Goal: Use online tool/utility: Utilize a website feature to perform a specific function

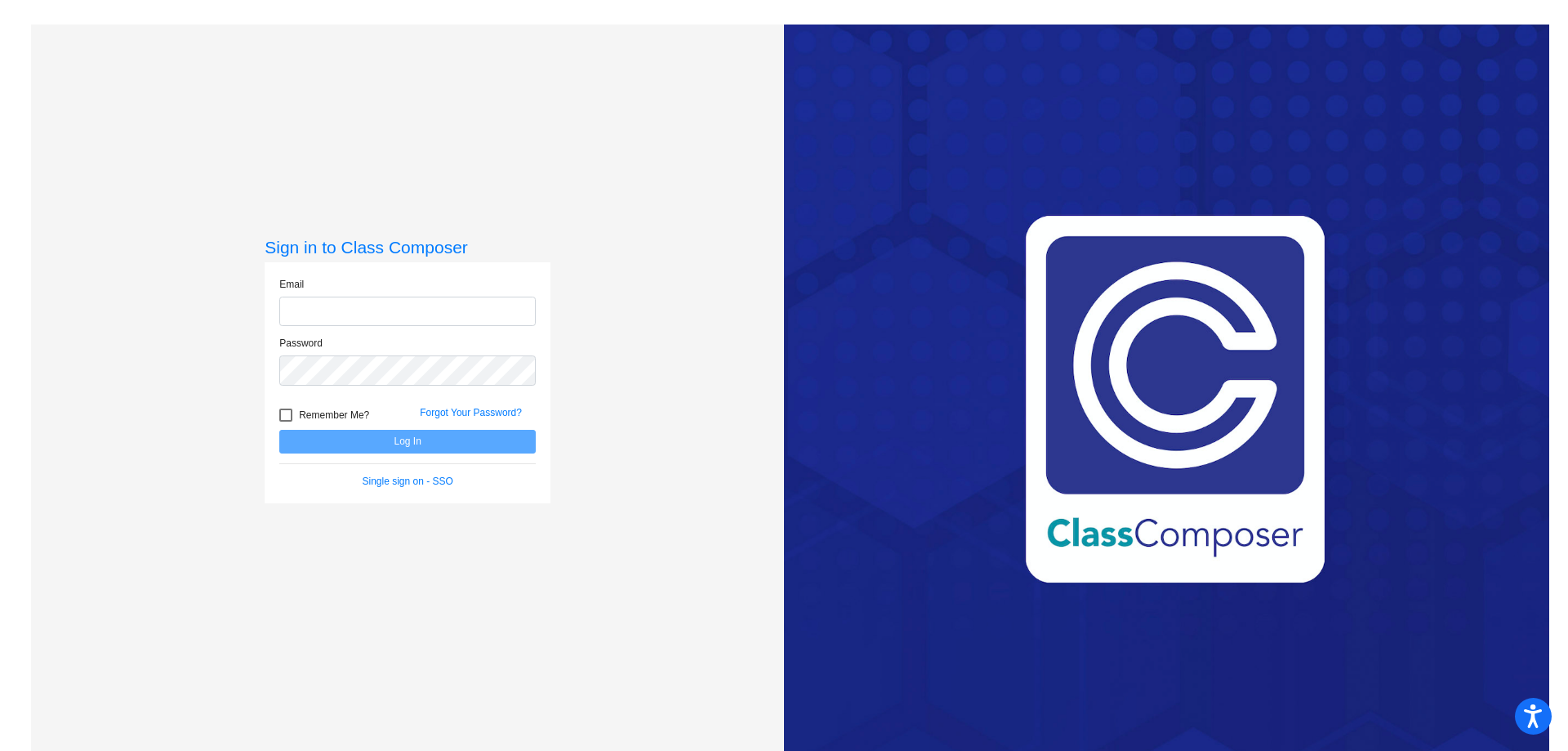
type input "[EMAIL_ADDRESS][DOMAIN_NAME]"
click at [373, 443] on button "Log In" at bounding box center [408, 441] width 257 height 24
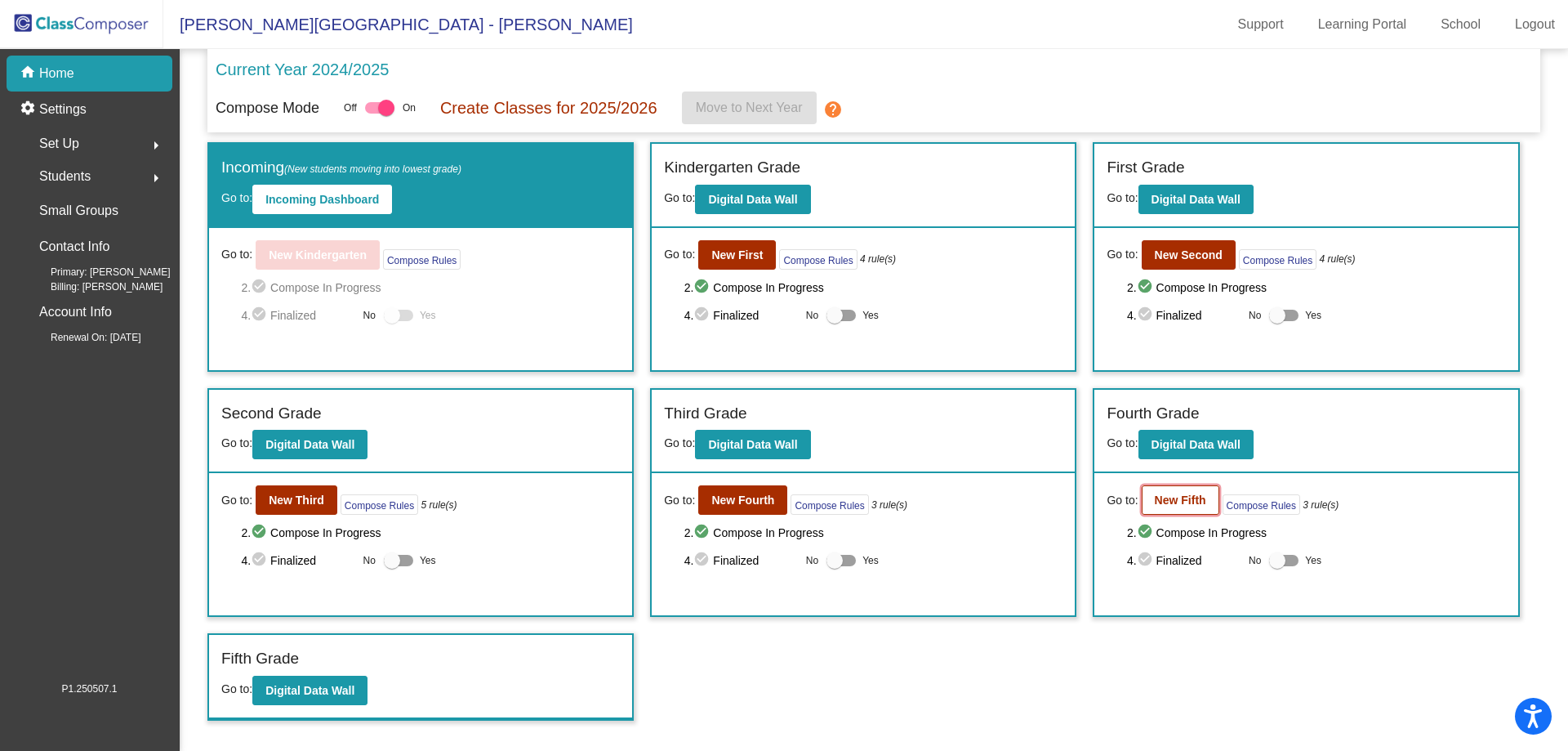
click at [1163, 502] on b "New Fifth" at bounding box center [1180, 499] width 51 height 13
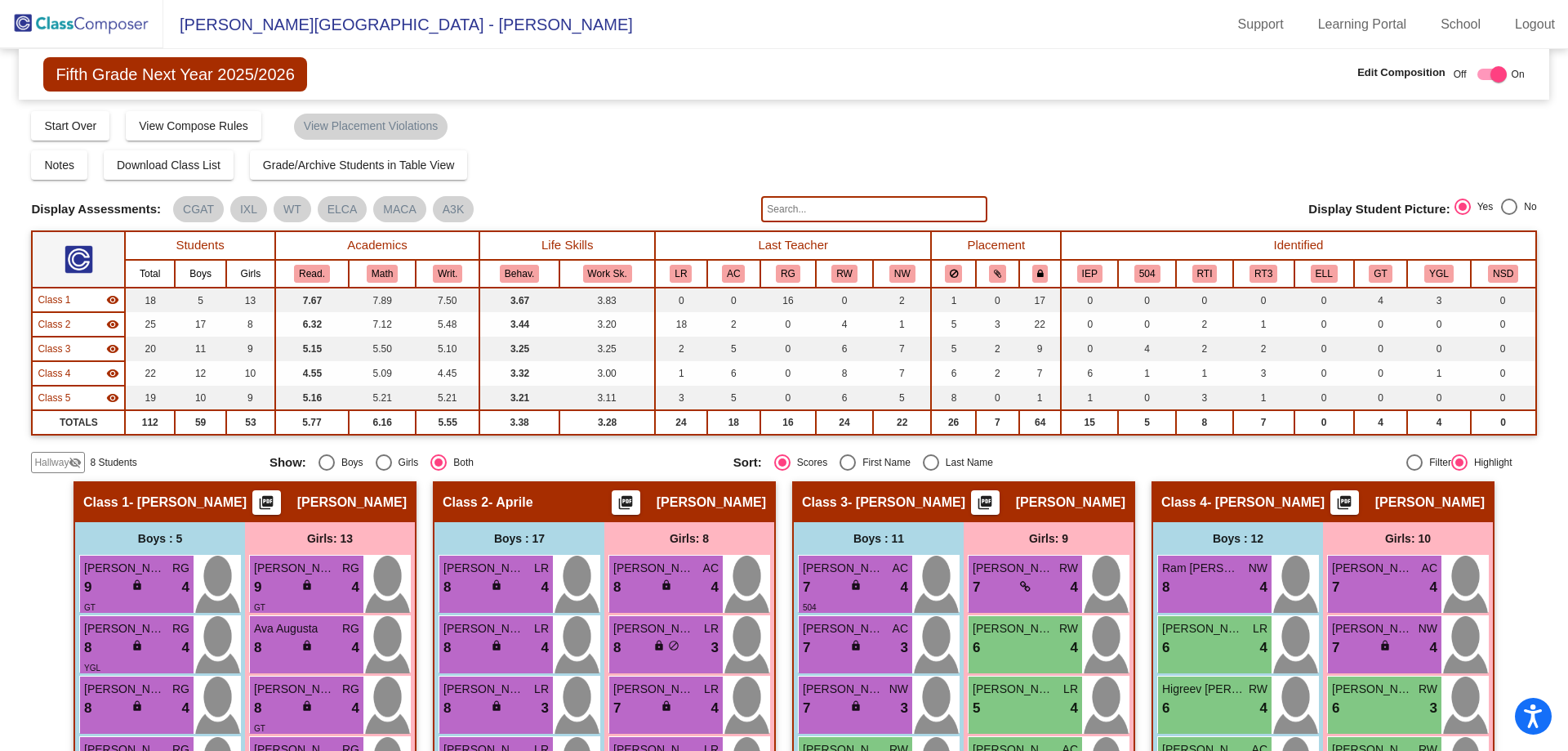
click at [108, 13] on img at bounding box center [81, 24] width 164 height 48
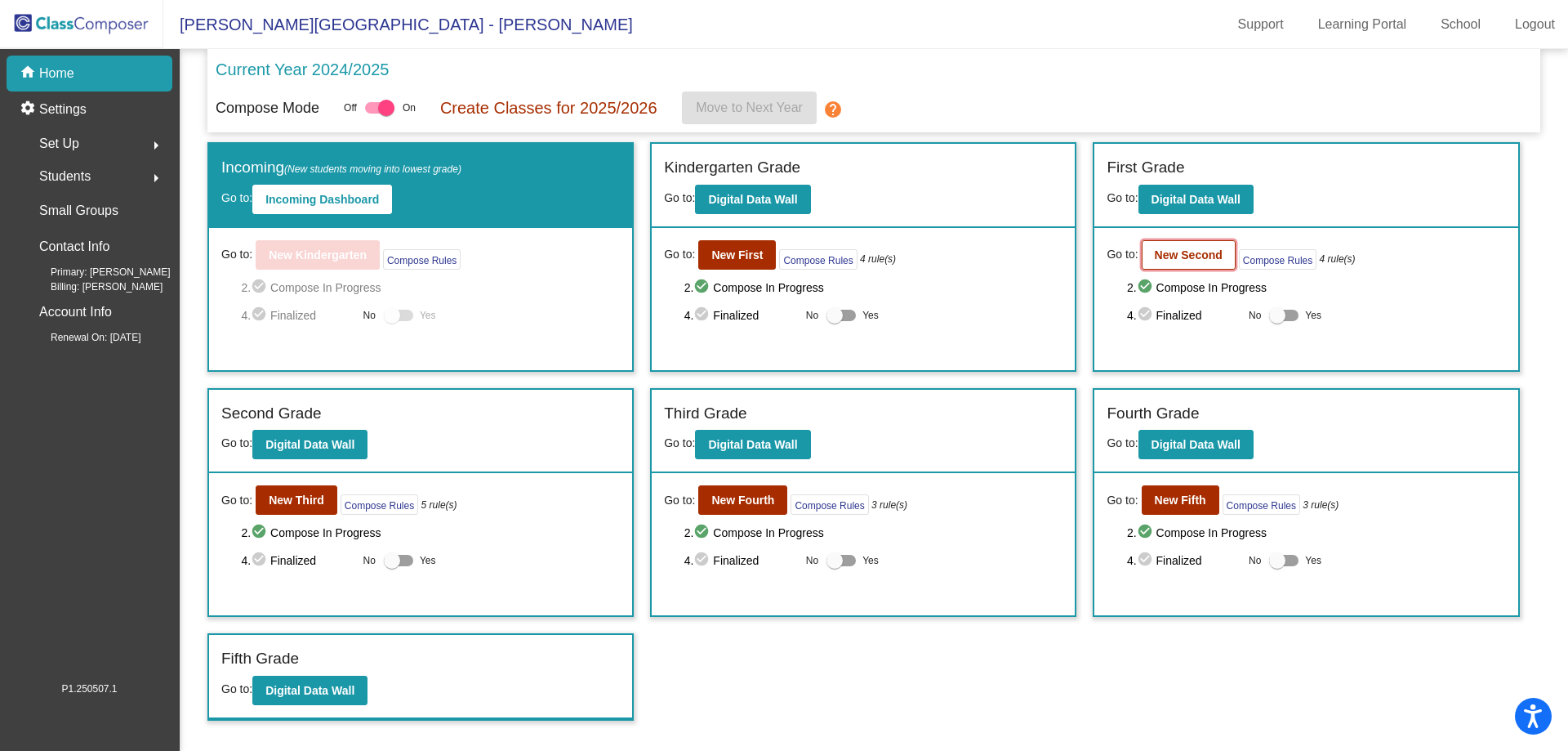
click at [1172, 257] on b "New Second" at bounding box center [1188, 254] width 68 height 13
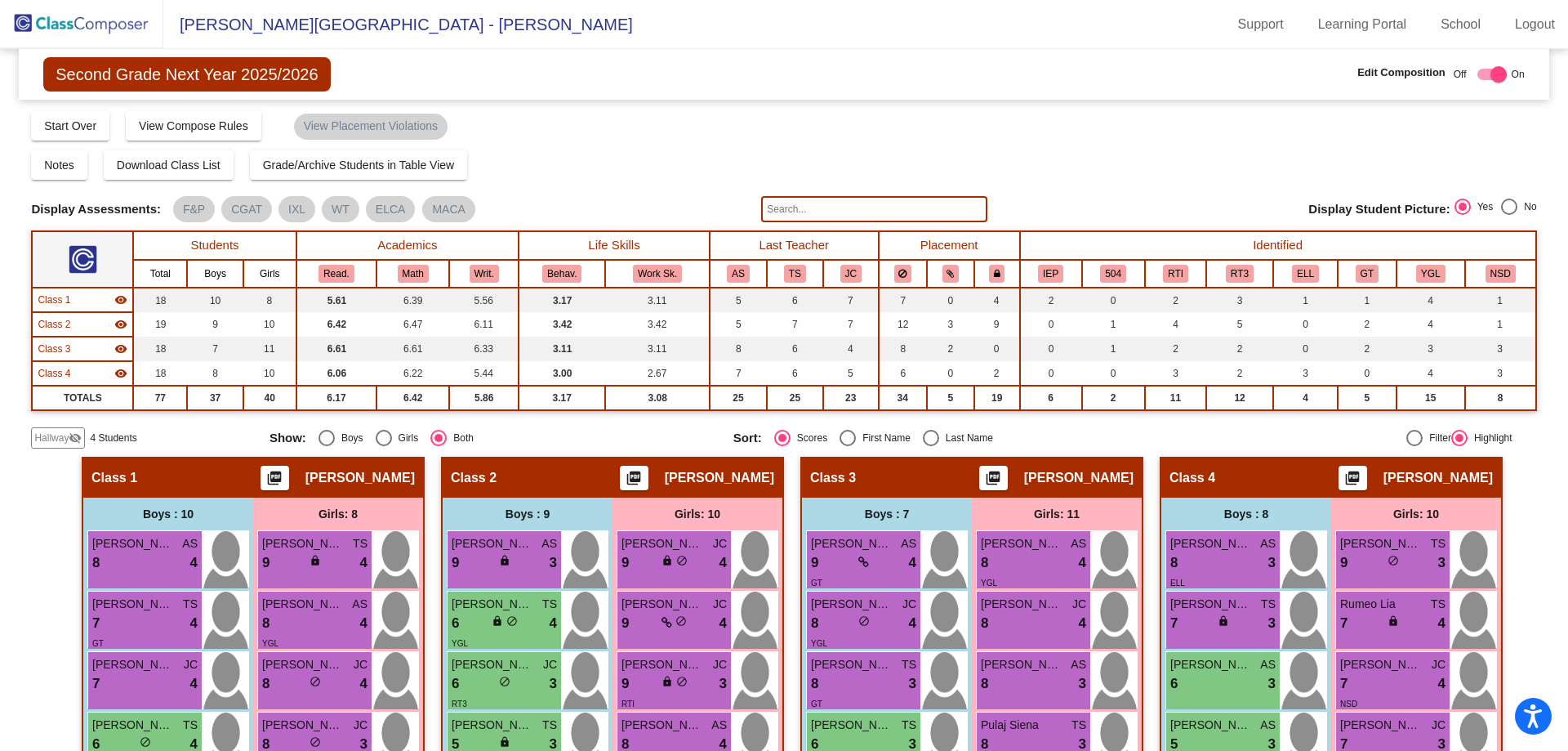
click at [800, 203] on input "text" at bounding box center [873, 209] width 225 height 26
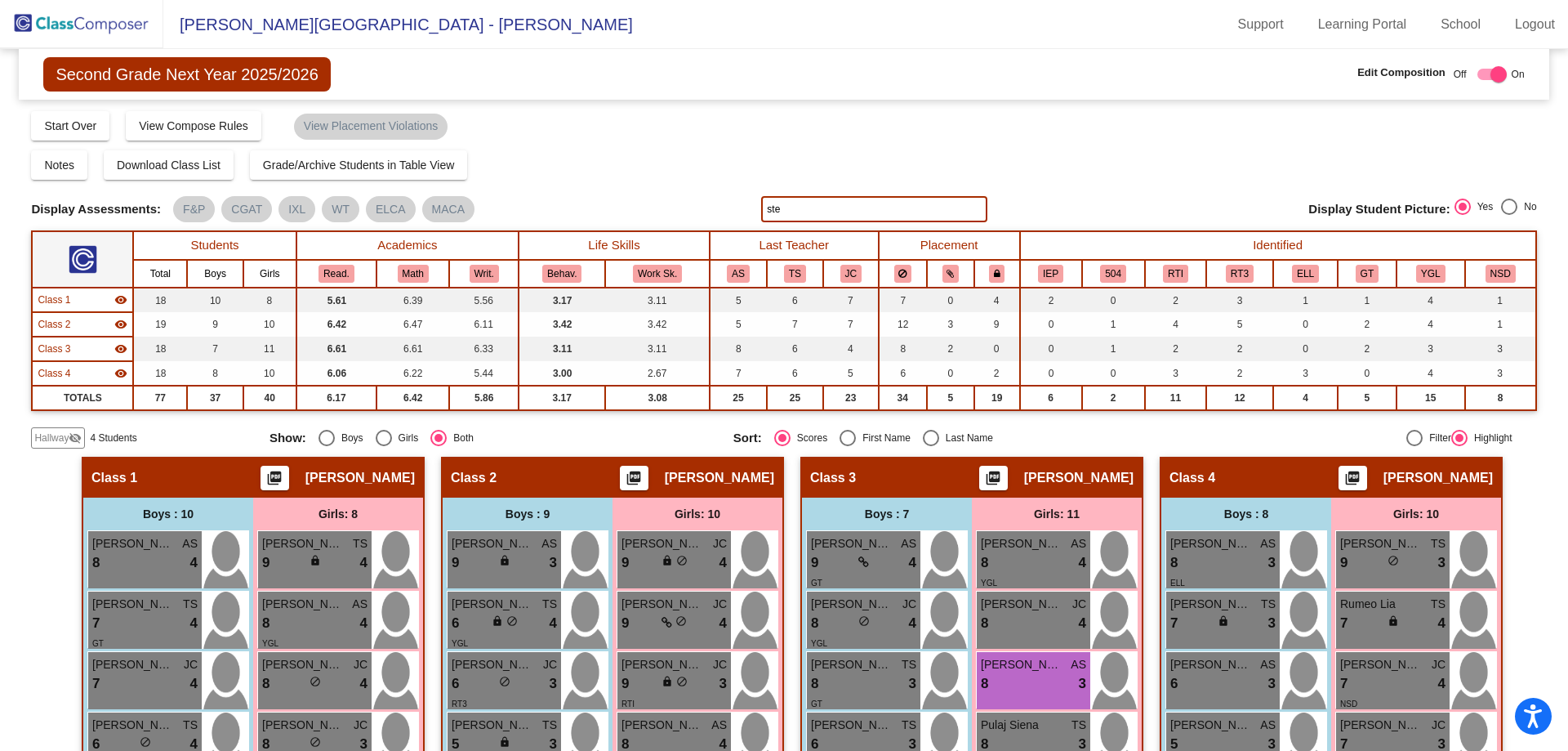
type input "ste"
